Goal: Check status

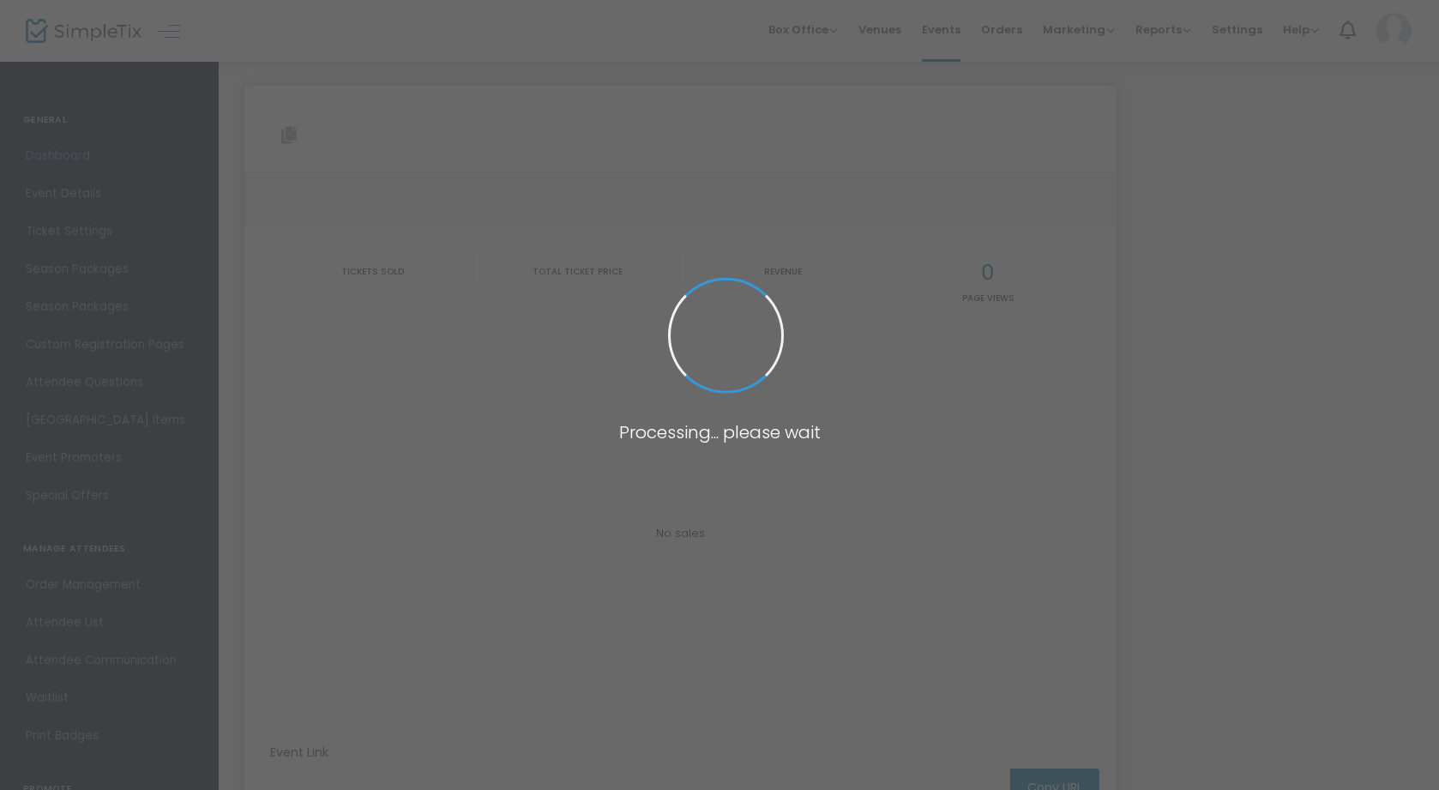
type input "[URL][DOMAIN_NAME]"
